Goal: Download file/media

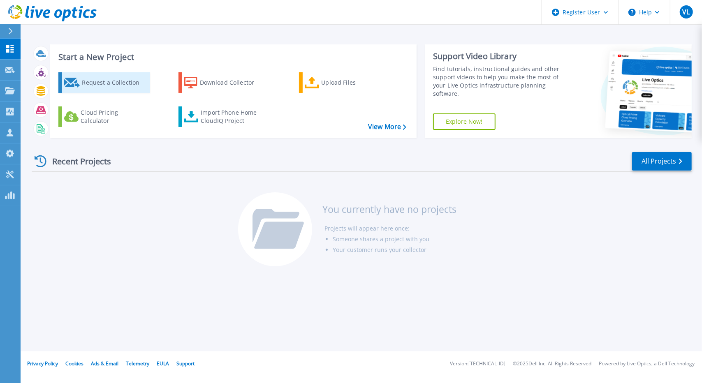
click at [94, 86] on div "Request a Collection" at bounding box center [115, 82] width 66 height 16
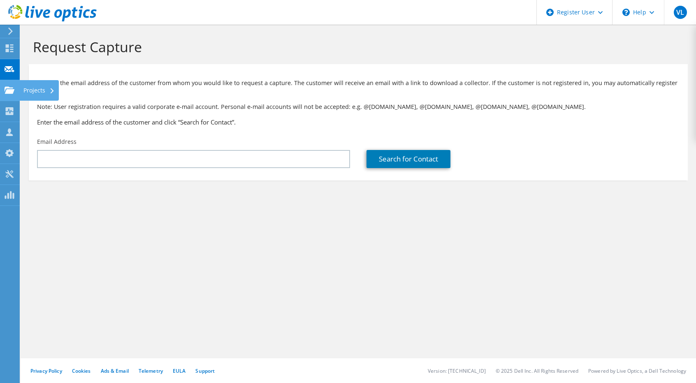
click at [11, 90] on use at bounding box center [10, 89] width 10 height 7
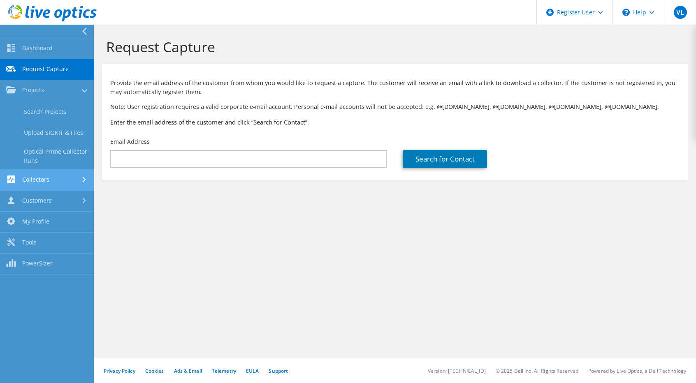
click at [53, 186] on link "Collectors" at bounding box center [47, 180] width 94 height 21
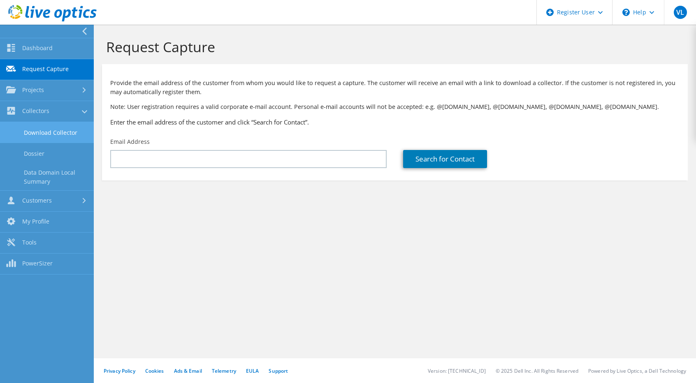
click at [47, 136] on link "Download Collector" at bounding box center [47, 132] width 94 height 21
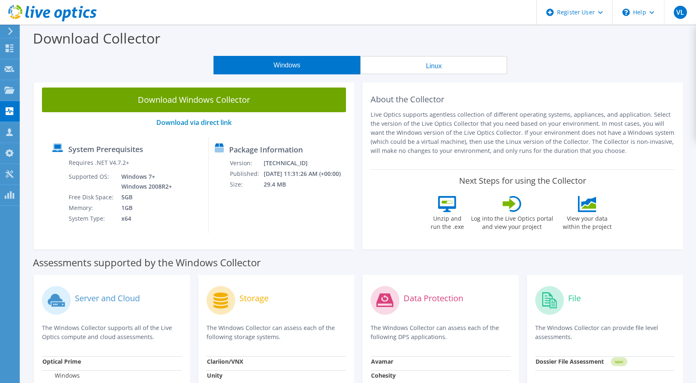
scroll to position [162, 0]
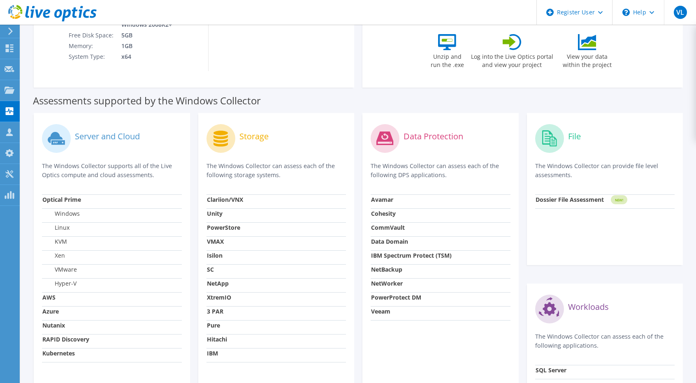
click at [394, 141] on circle at bounding box center [384, 138] width 29 height 29
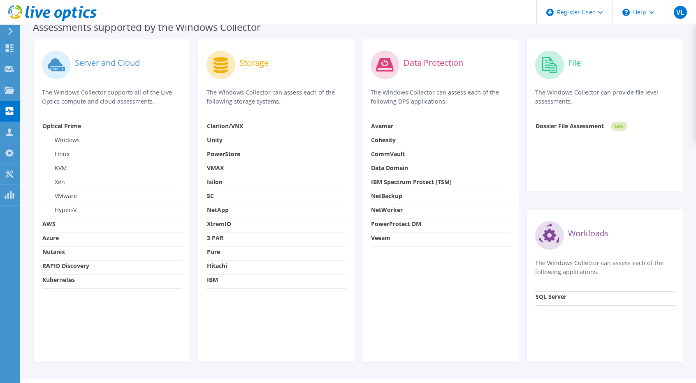
scroll to position [235, 0]
click at [389, 158] on strong "CommVault" at bounding box center [388, 154] width 34 height 8
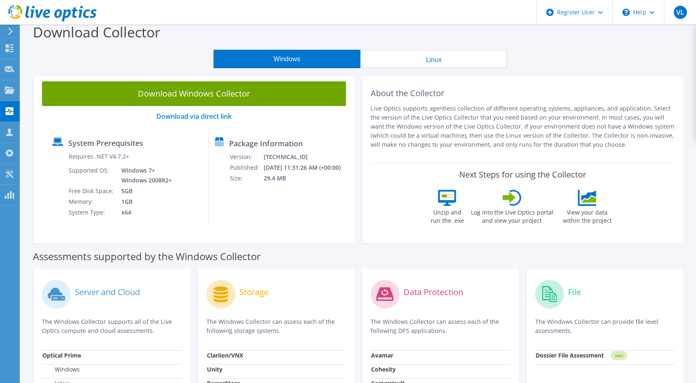
scroll to position [0, 0]
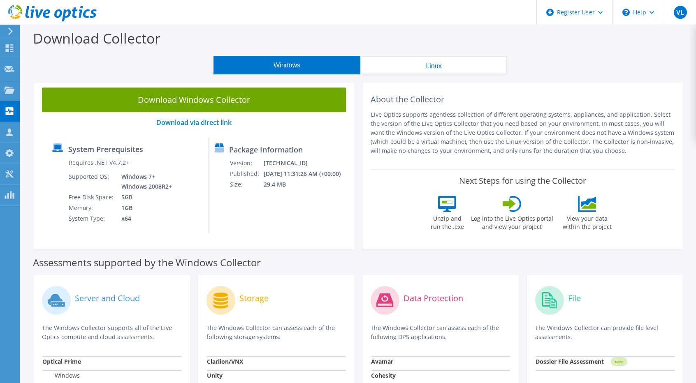
click at [406, 58] on button "Linux" at bounding box center [433, 65] width 147 height 19
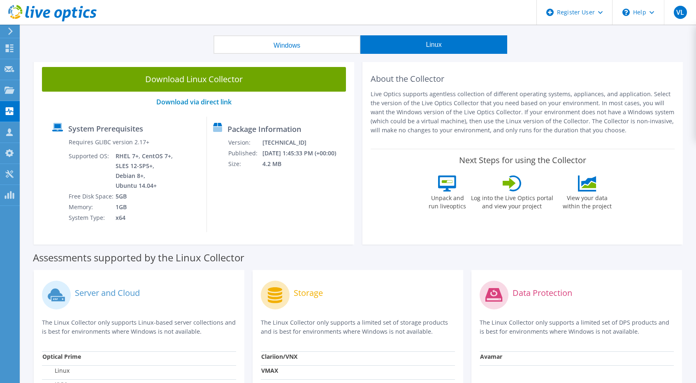
scroll to position [21, 0]
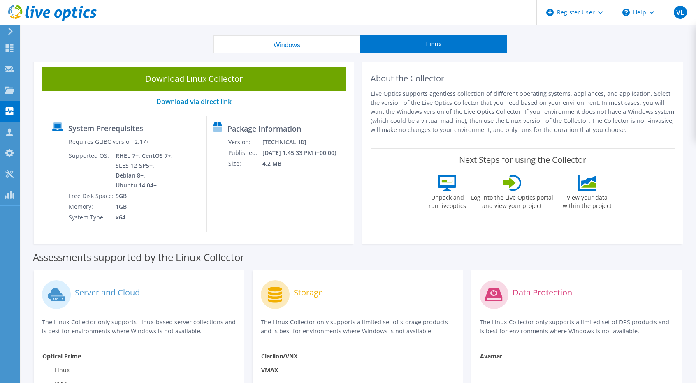
click at [286, 46] on button "Windows" at bounding box center [286, 44] width 147 height 19
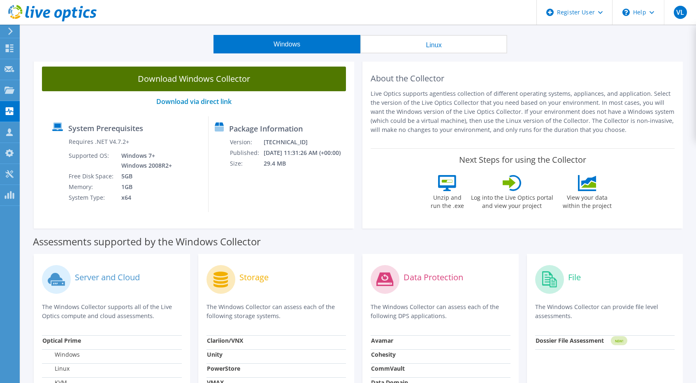
click at [199, 79] on link "Download Windows Collector" at bounding box center [194, 79] width 304 height 25
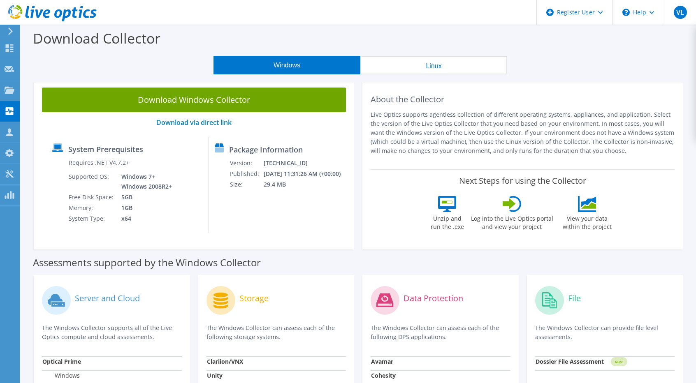
click at [448, 337] on p "The Windows Collector can assess each of the following DPS applications." at bounding box center [440, 333] width 140 height 18
